Goal: Task Accomplishment & Management: Manage account settings

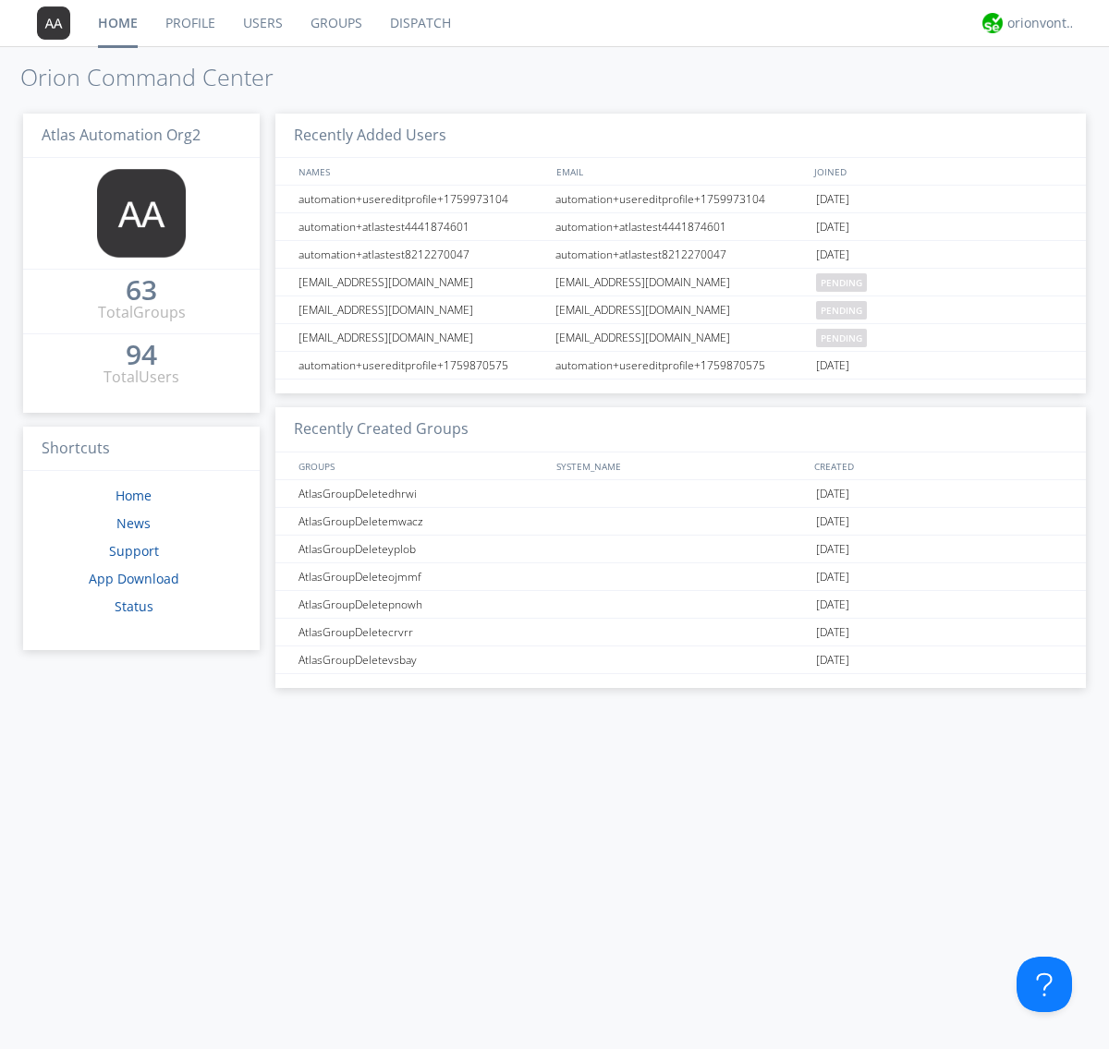
click at [334, 23] on link "Groups" at bounding box center [336, 23] width 79 height 46
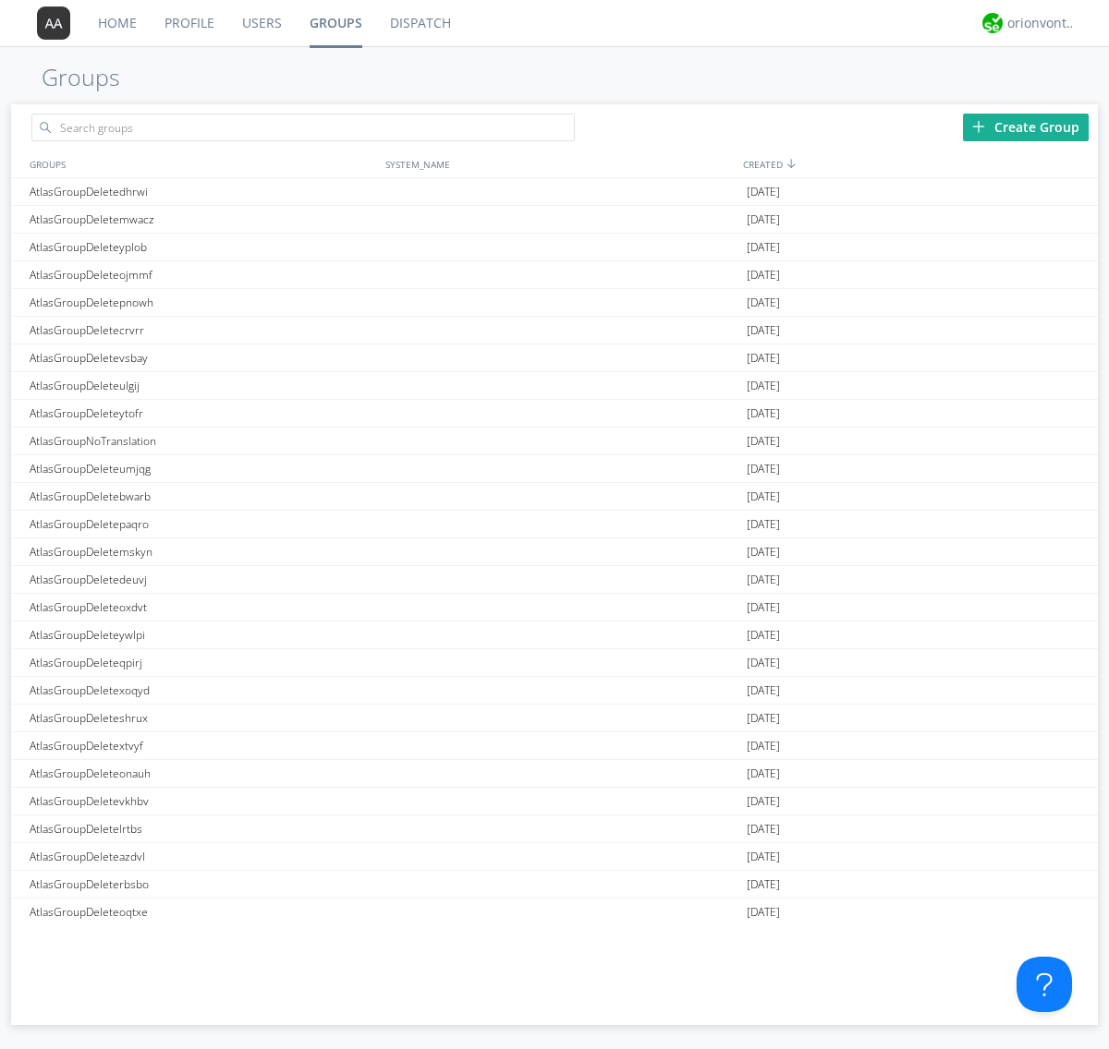
click at [1025, 127] on div "Create Group" at bounding box center [1026, 128] width 126 height 28
click at [334, 23] on link "Groups" at bounding box center [336, 23] width 80 height 46
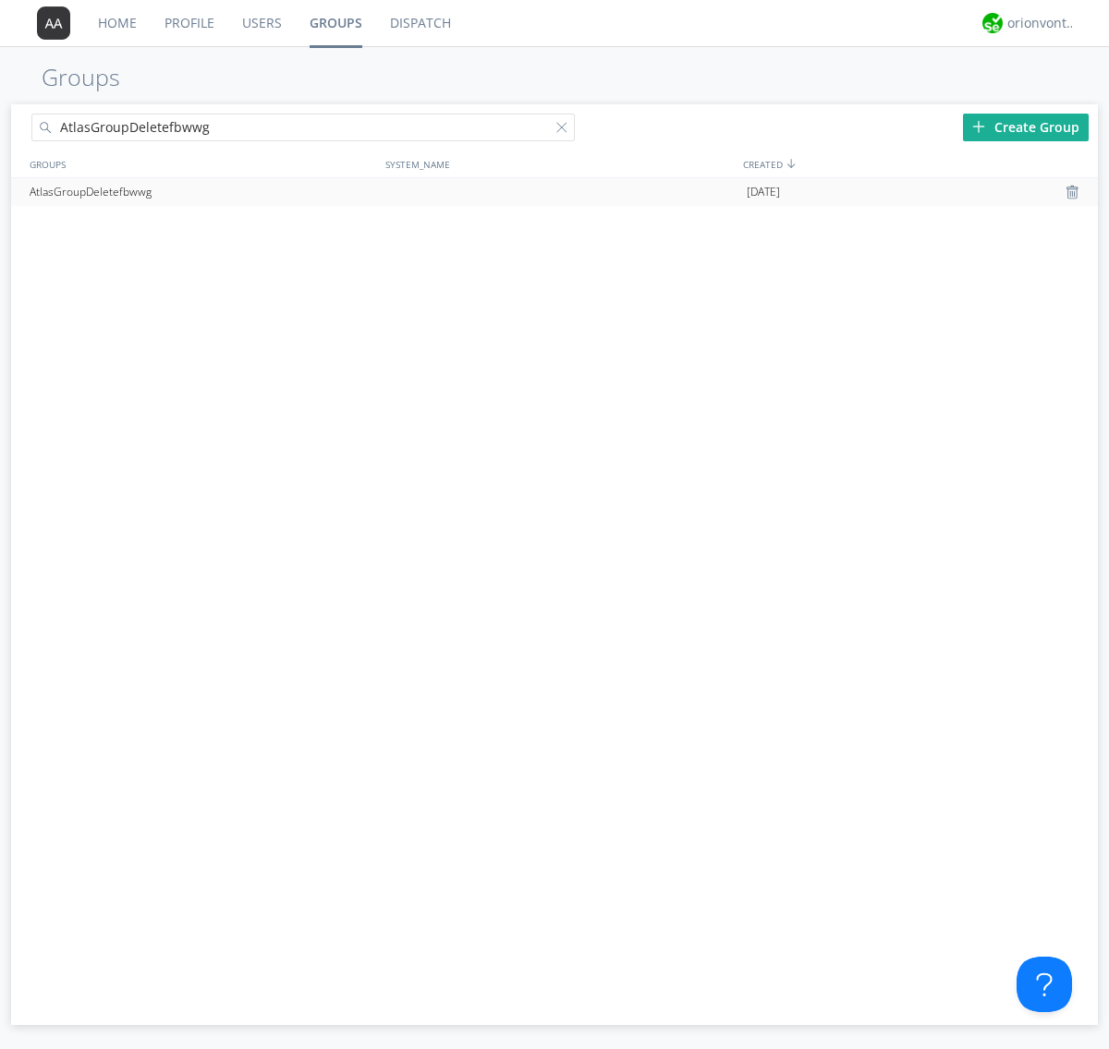
type input "AtlasGroupDeletefbwwg"
click at [565, 130] on div at bounding box center [565, 131] width 18 height 18
type input "AtlasGroupDeletefbwwg"
click at [202, 191] on div "AtlasGroupDeletefbwwg" at bounding box center [203, 192] width 356 height 28
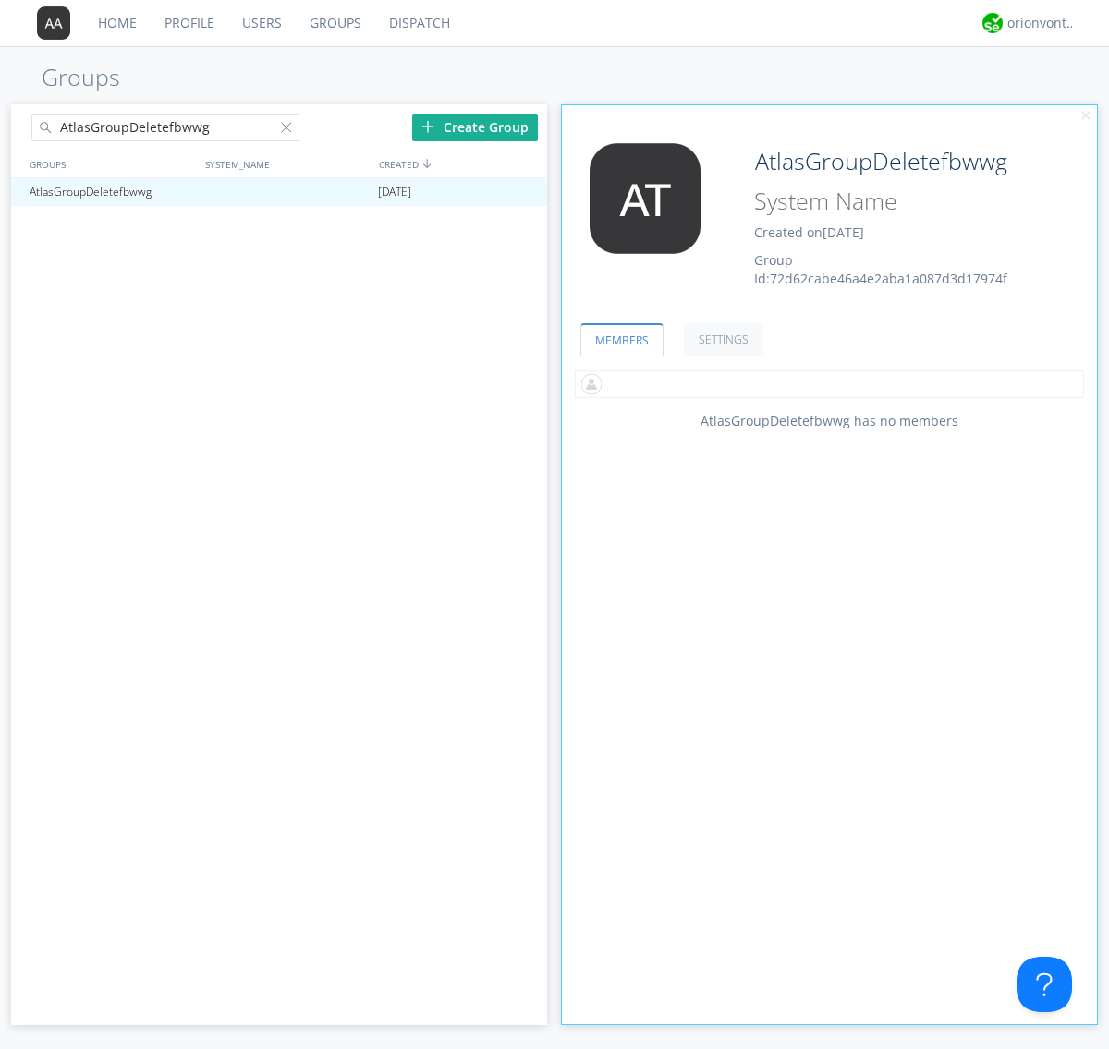
click at [829, 383] on input "text" at bounding box center [829, 384] width 509 height 28
type input "automation+atlas0002+org2"
click at [1036, 23] on div "orionvontas+atlas+automation+org2" at bounding box center [1041, 23] width 69 height 18
